Goal: Task Accomplishment & Management: Manage account settings

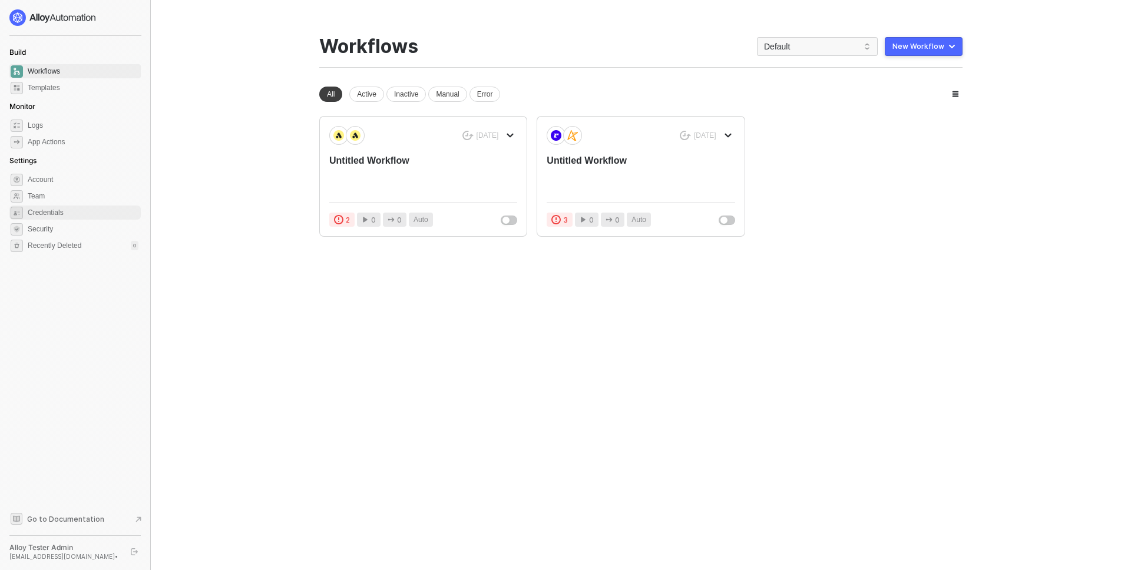
click at [72, 209] on span "Credentials" at bounding box center [83, 213] width 111 height 14
click at [62, 213] on span "Credentials" at bounding box center [83, 213] width 111 height 14
click at [68, 211] on span "Credentials" at bounding box center [83, 213] width 111 height 14
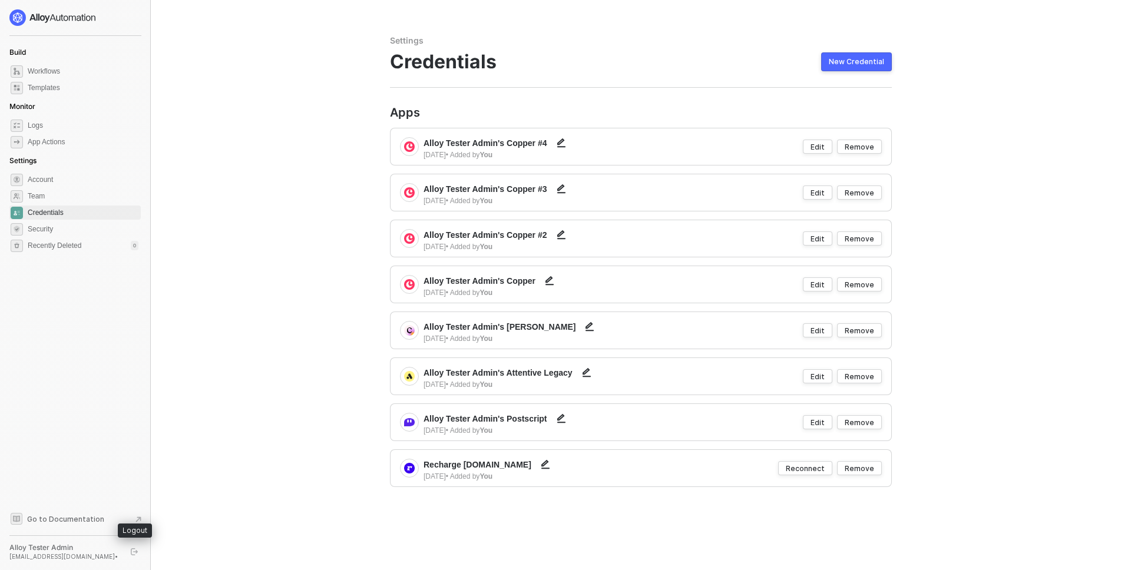
click at [131, 549] on icon "logout" at bounding box center [134, 552] width 7 height 7
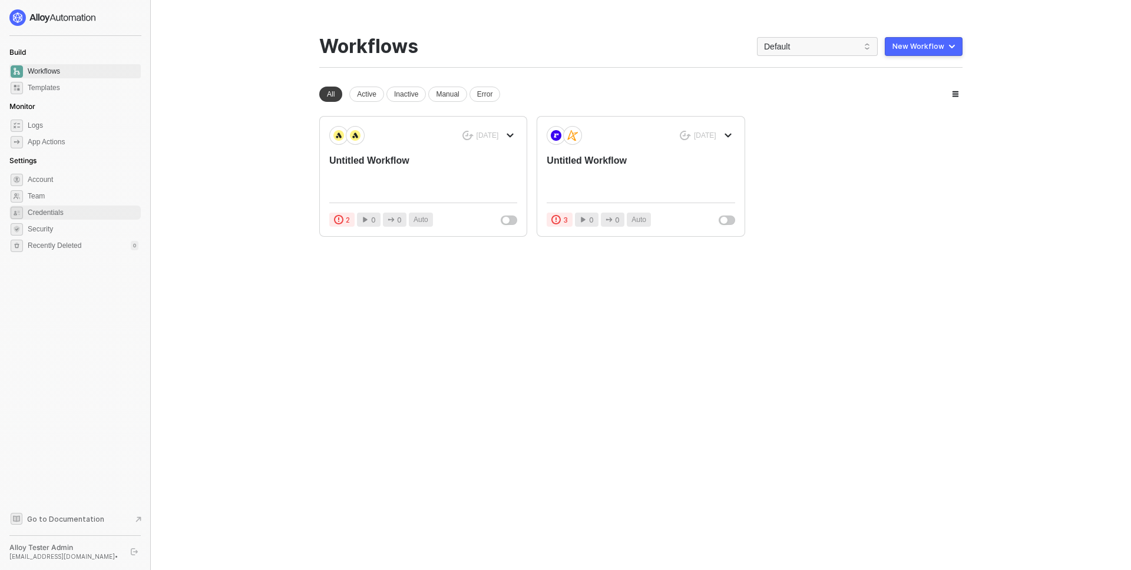
click at [96, 210] on span "Credentials" at bounding box center [83, 213] width 111 height 14
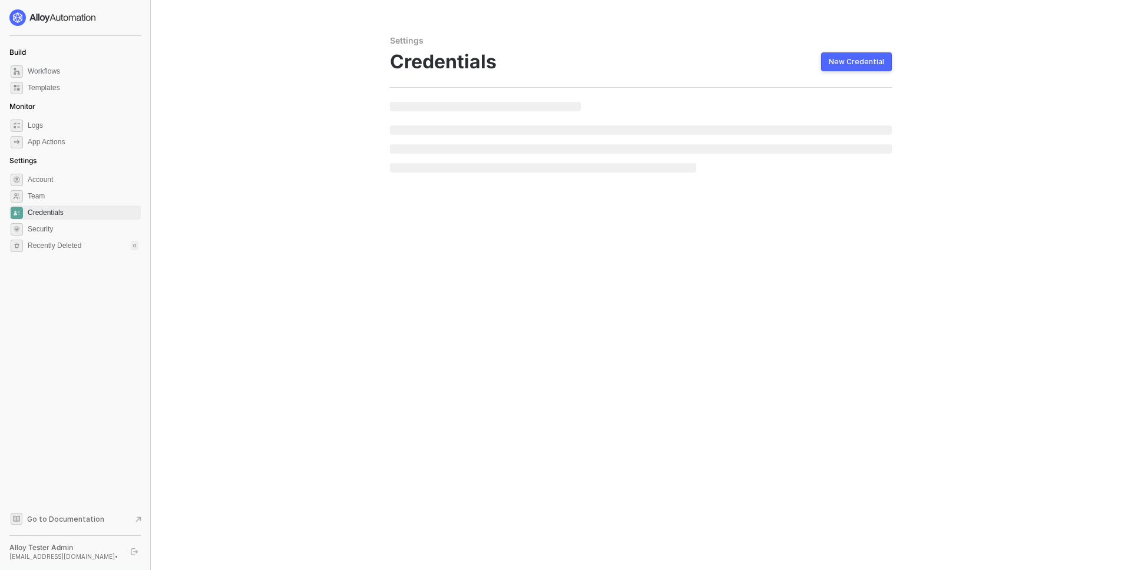
click at [236, 177] on main "Settings Credentials New Credential" at bounding box center [565, 285] width 1131 height 570
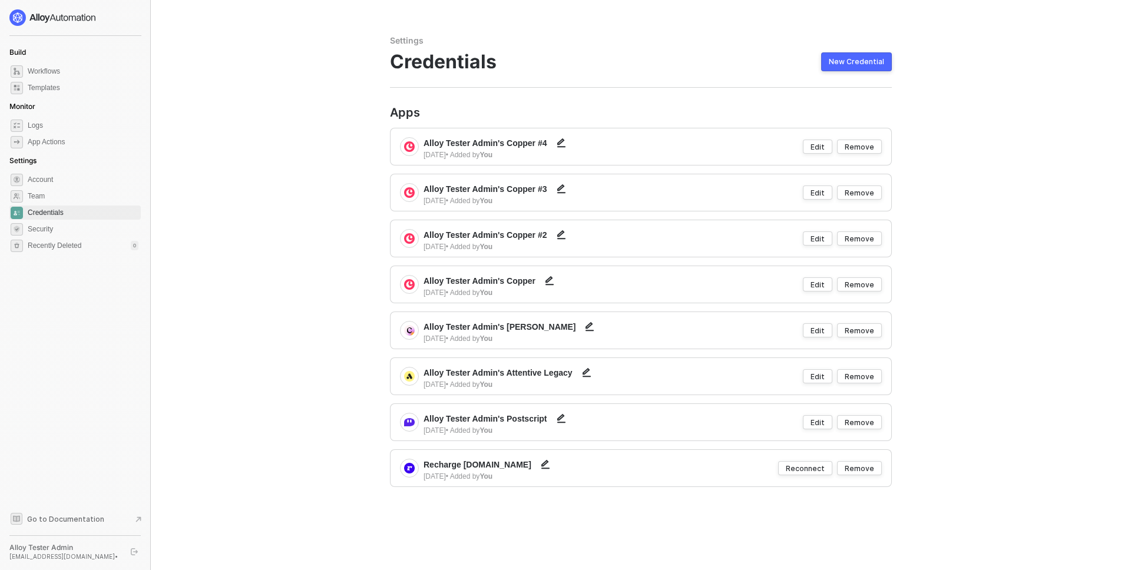
click at [215, 182] on main "Settings Credentials New Credential Apps Alloy Tester Admin's Copper #4 [DATE] …" at bounding box center [565, 285] width 1131 height 570
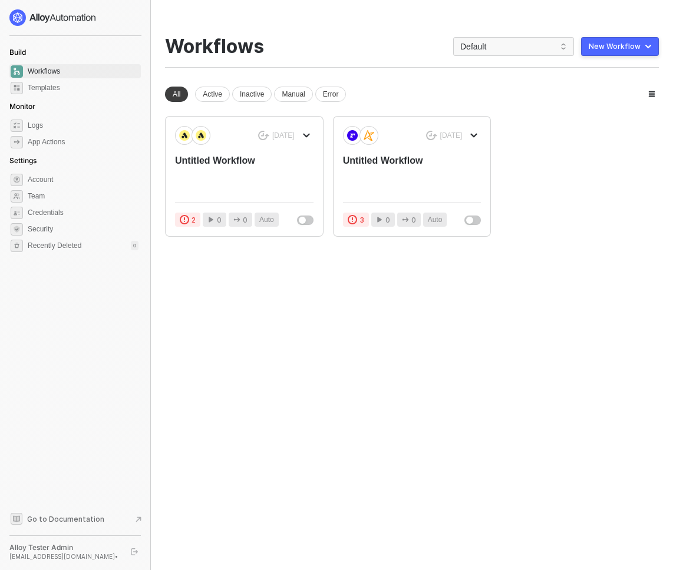
click at [348, 315] on div "You need to expand your browser window or switch to a computer with a bigger sc…" at bounding box center [412, 285] width 522 height 570
